Goal: Task Accomplishment & Management: Use online tool/utility

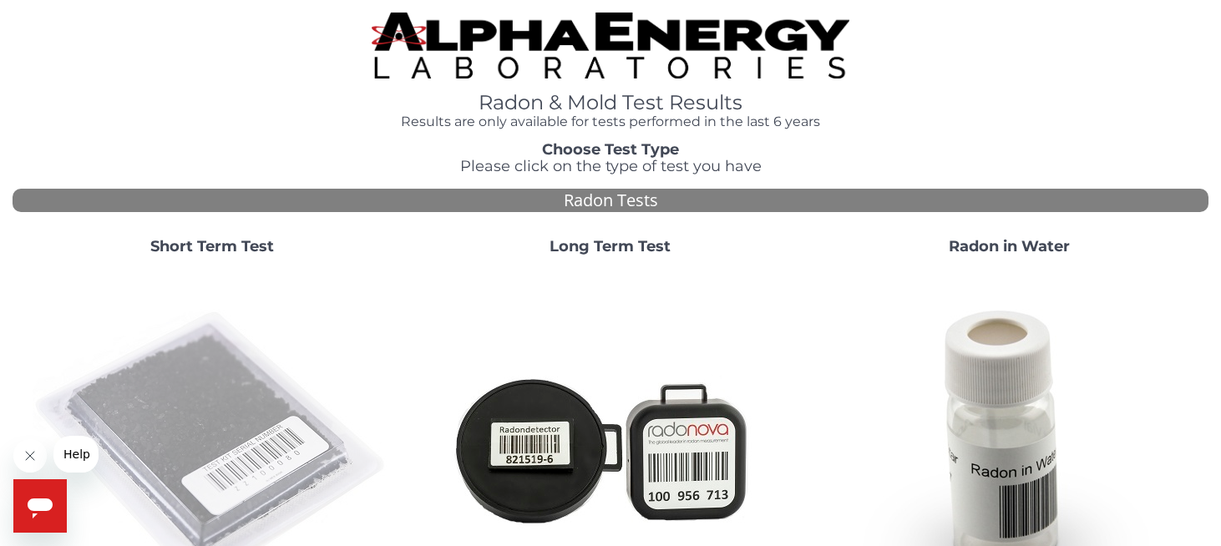
click at [274, 431] on img at bounding box center [212, 448] width 359 height 359
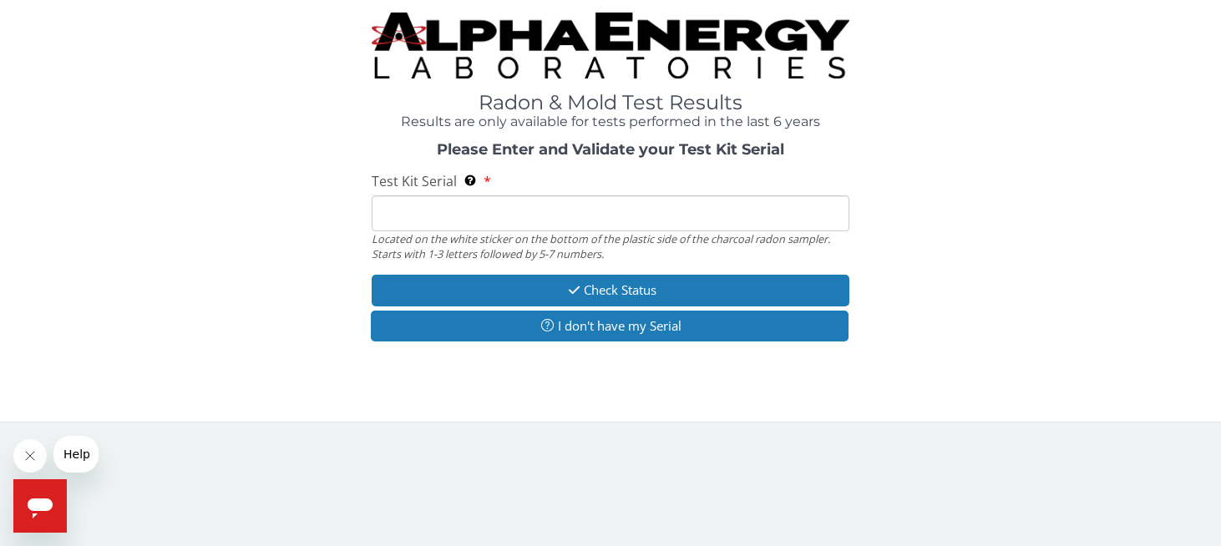
click at [451, 216] on input "Test Kit Serial Located on the white sticker on the bottom of the plastic side …" at bounding box center [610, 213] width 478 height 36
type input "FE471776"
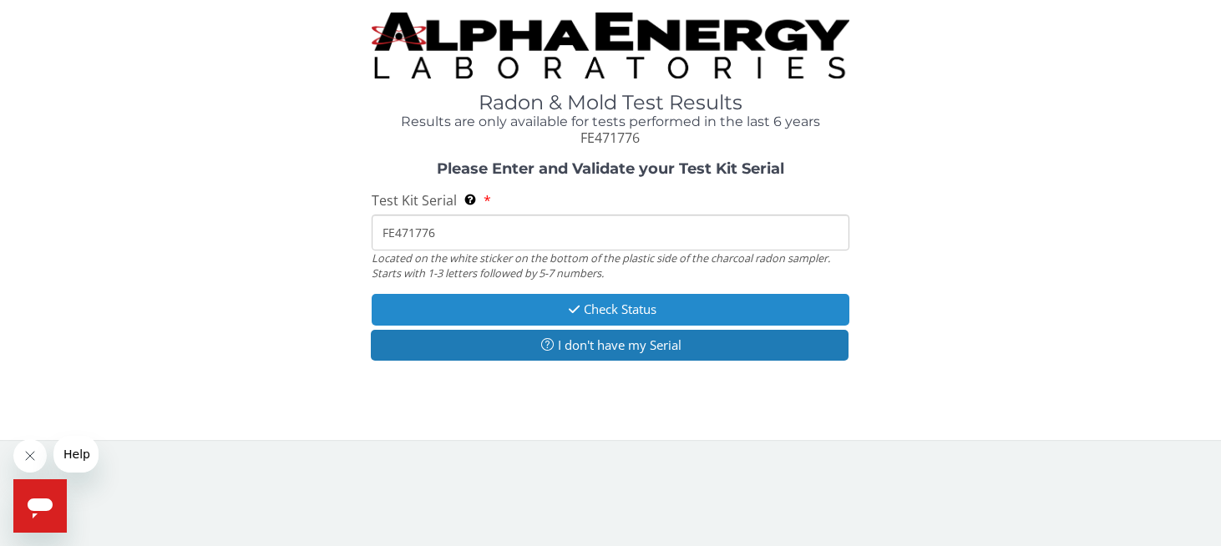
click at [570, 305] on icon "button" at bounding box center [573, 309] width 19 height 13
